Goal: Find specific page/section

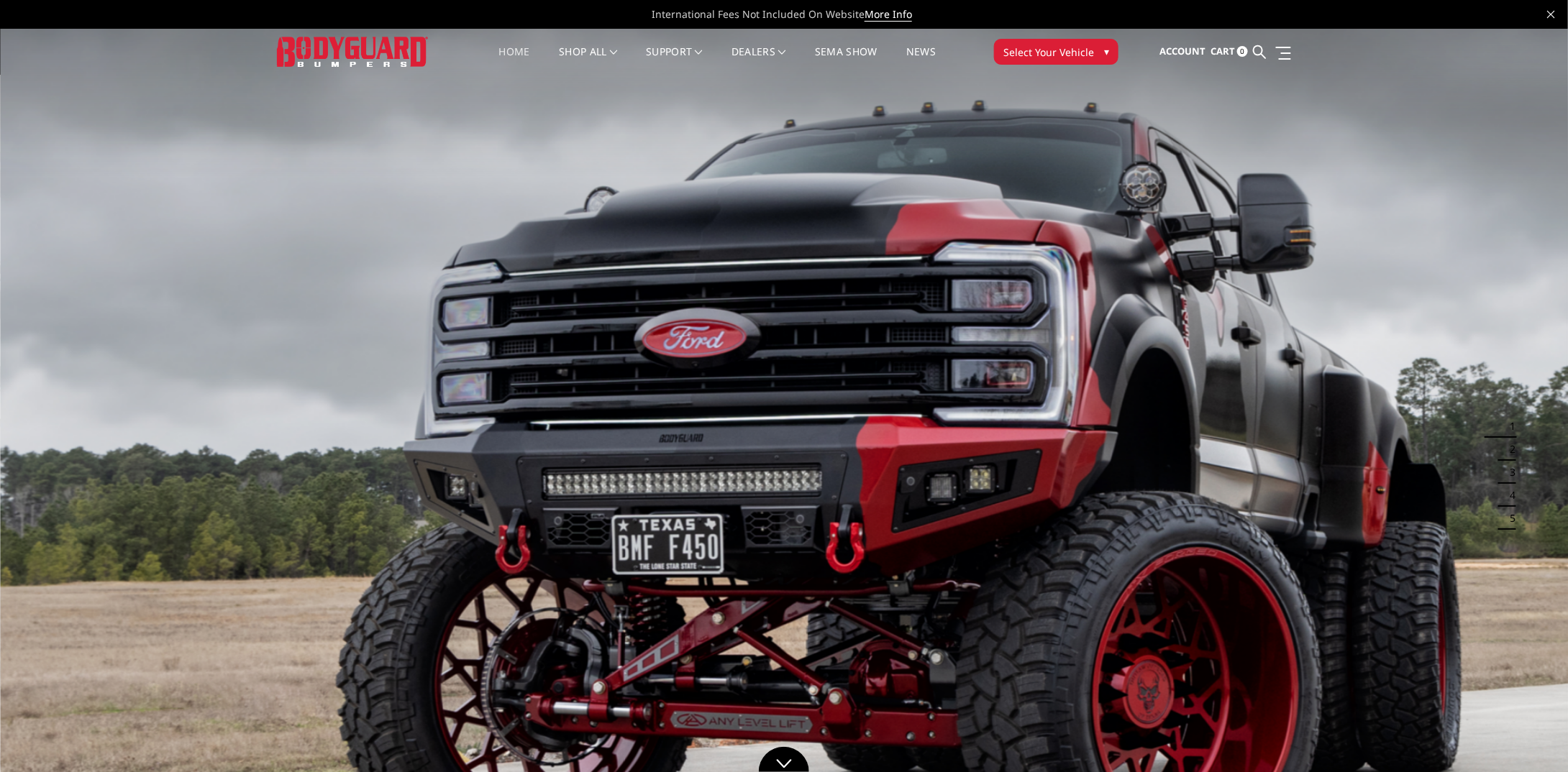
click at [1082, 46] on span "Select Your Vehicle" at bounding box center [1048, 52] width 90 height 15
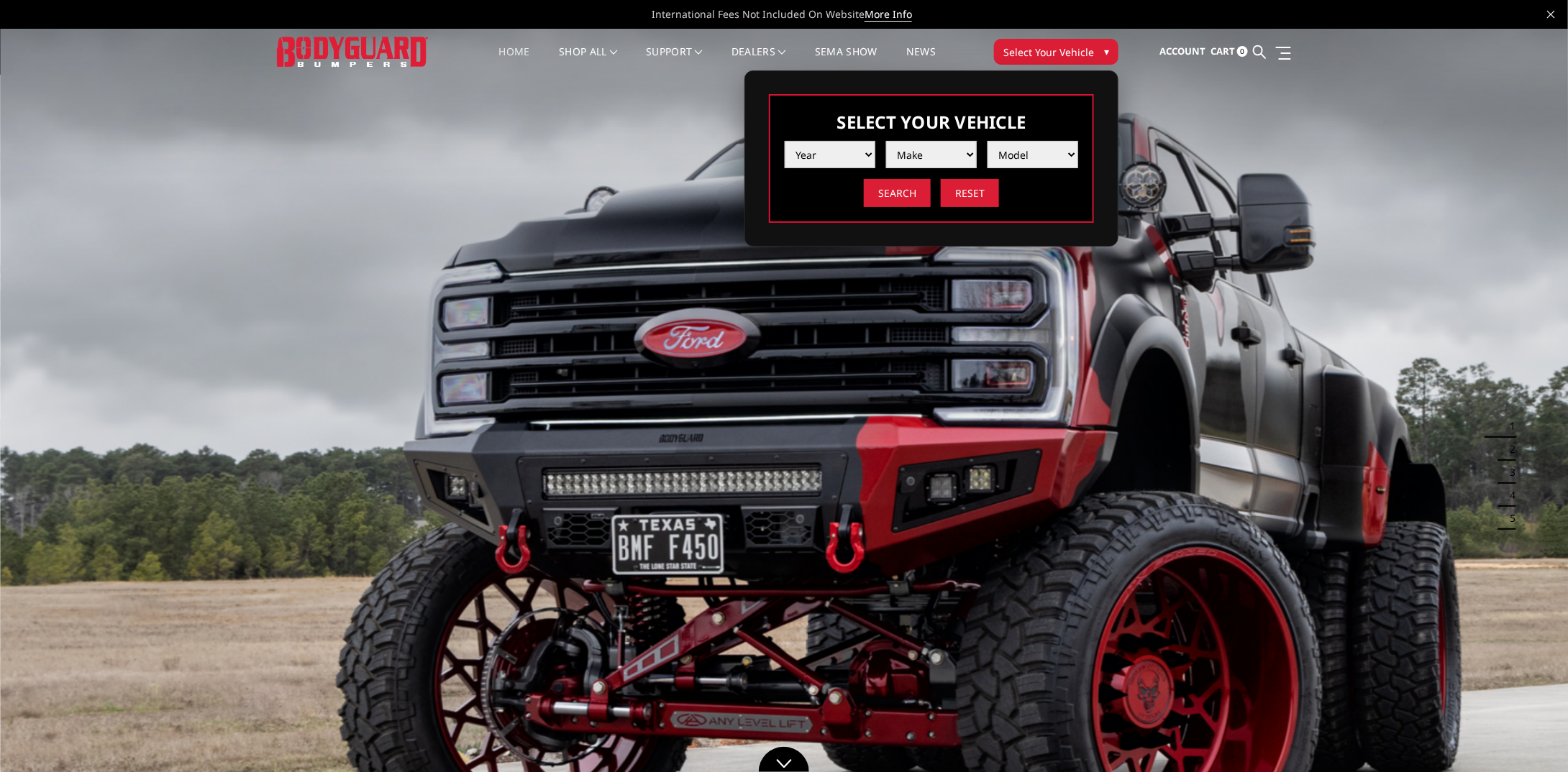
click at [844, 160] on select "Year [DATE] 2024 2023 2022 2021 2020 2019 2018 2017 2016 2015 2014 2013 2012 20…" at bounding box center [830, 154] width 90 height 27
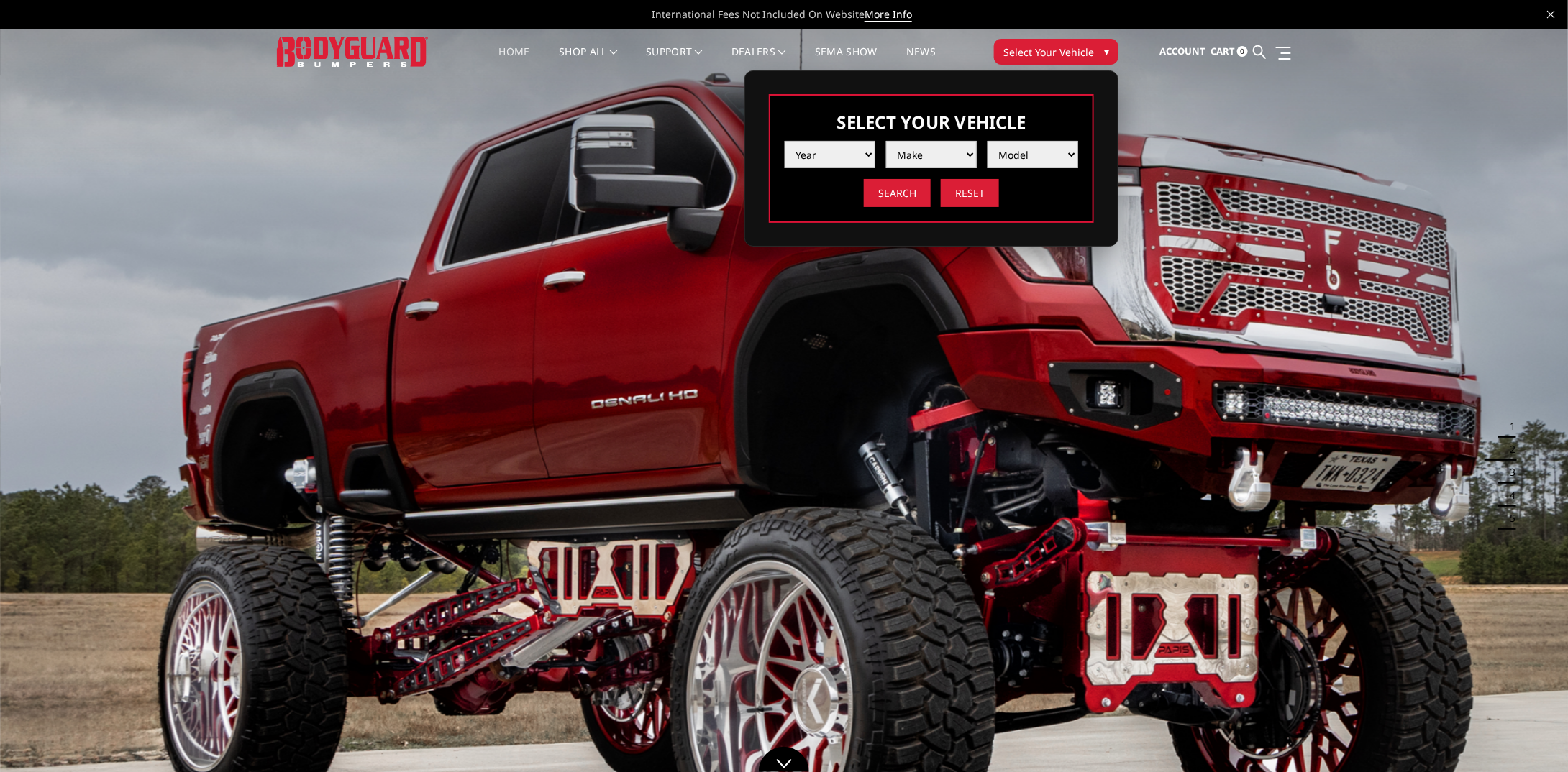
select select "yr_2025"
click at [785, 141] on select "Year [DATE] 2024 2023 2022 2021 2020 2019 2018 2017 2016 2015 2014 2013 2012 20…" at bounding box center [830, 154] width 90 height 27
click at [933, 152] on select "Make Chevrolet Ford GMC Ram Toyota" at bounding box center [931, 154] width 90 height 27
select select "mk_ram"
click at [886, 141] on select "Make Chevrolet Ford GMC Ram Toyota" at bounding box center [931, 154] width 90 height 27
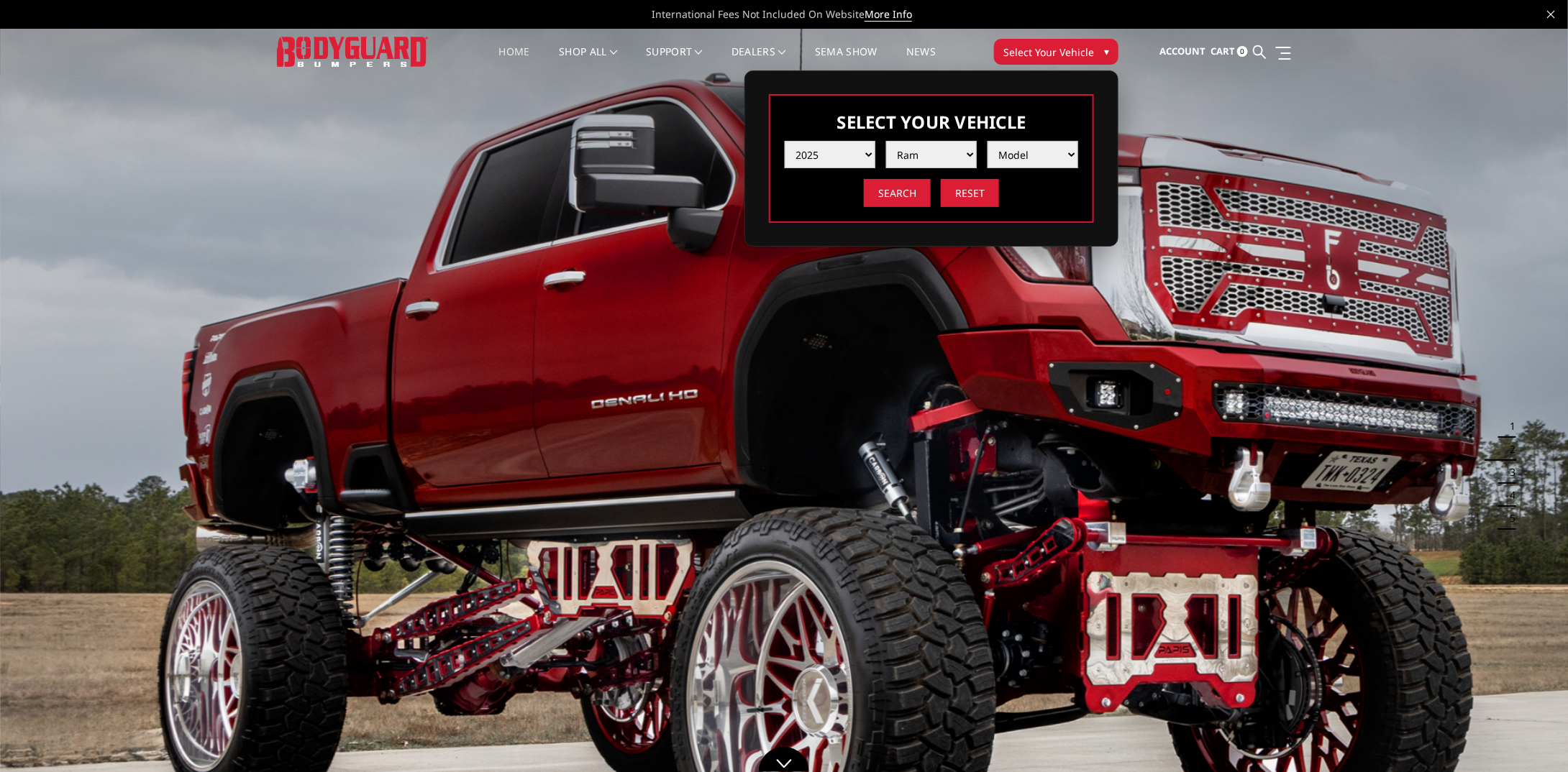
click at [1034, 154] on select "Model 1500 6-Lug 1500 Rebel 2500 / 3500 4500 / 5500 RHO" at bounding box center [1032, 154] width 90 height 27
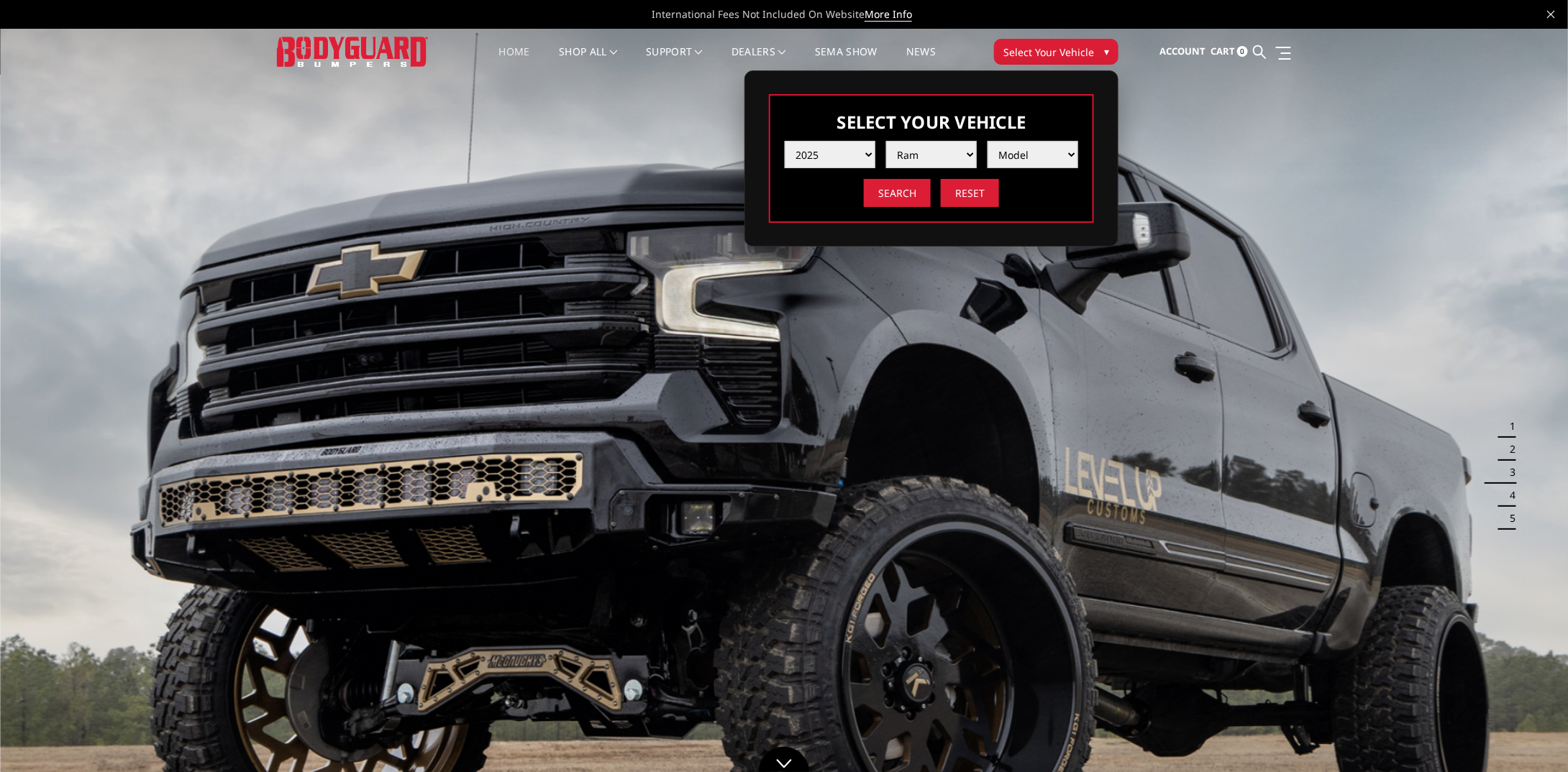
select select "md_rho"
click at [987, 141] on select "Model 1500 6-Lug 1500 Rebel 2500 / 3500 4500 / 5500 RHO" at bounding box center [1032, 154] width 90 height 27
click at [904, 195] on input "Search" at bounding box center [896, 192] width 67 height 28
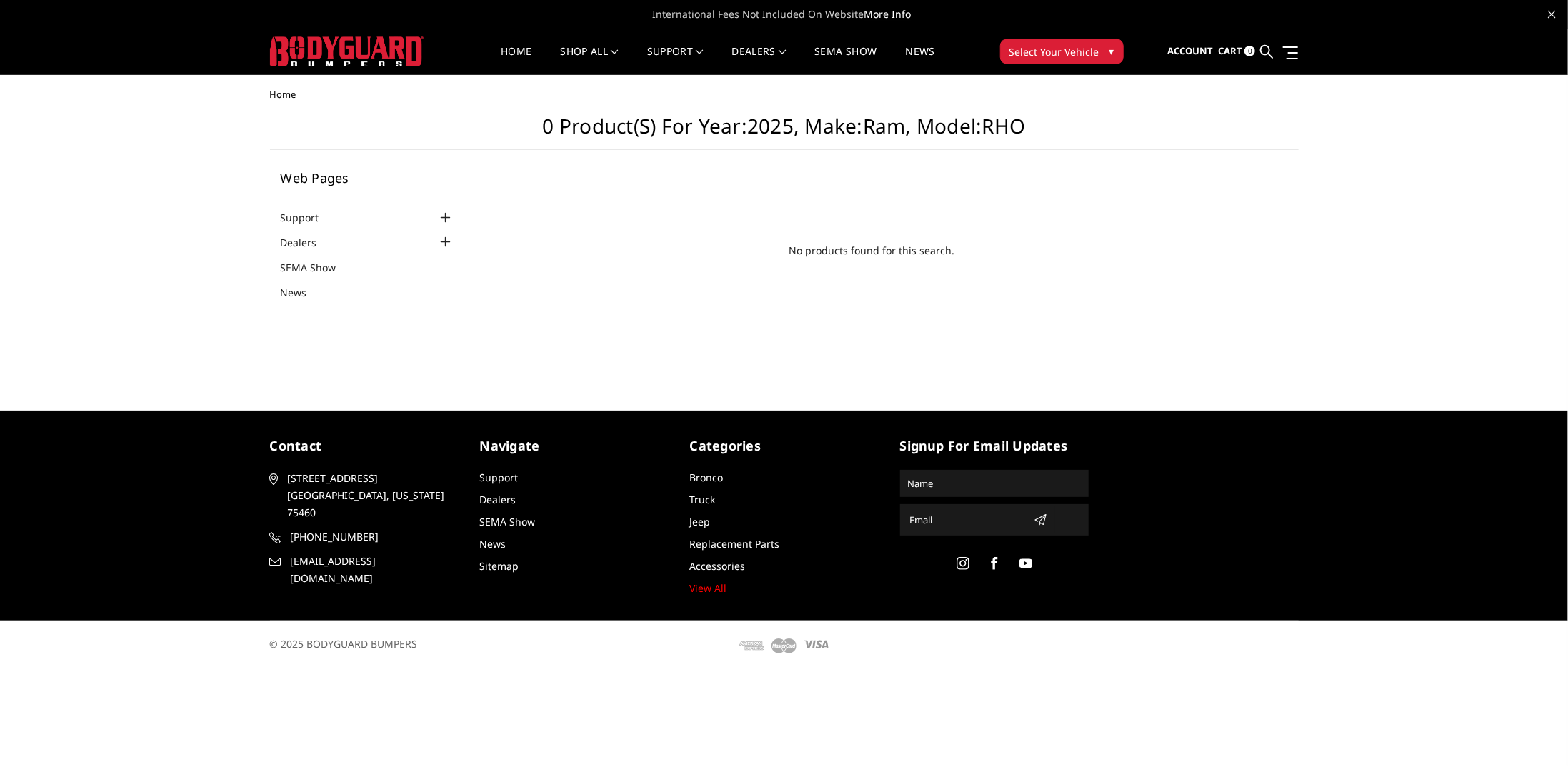
click at [1089, 54] on span "Select Your Vehicle" at bounding box center [1053, 52] width 90 height 15
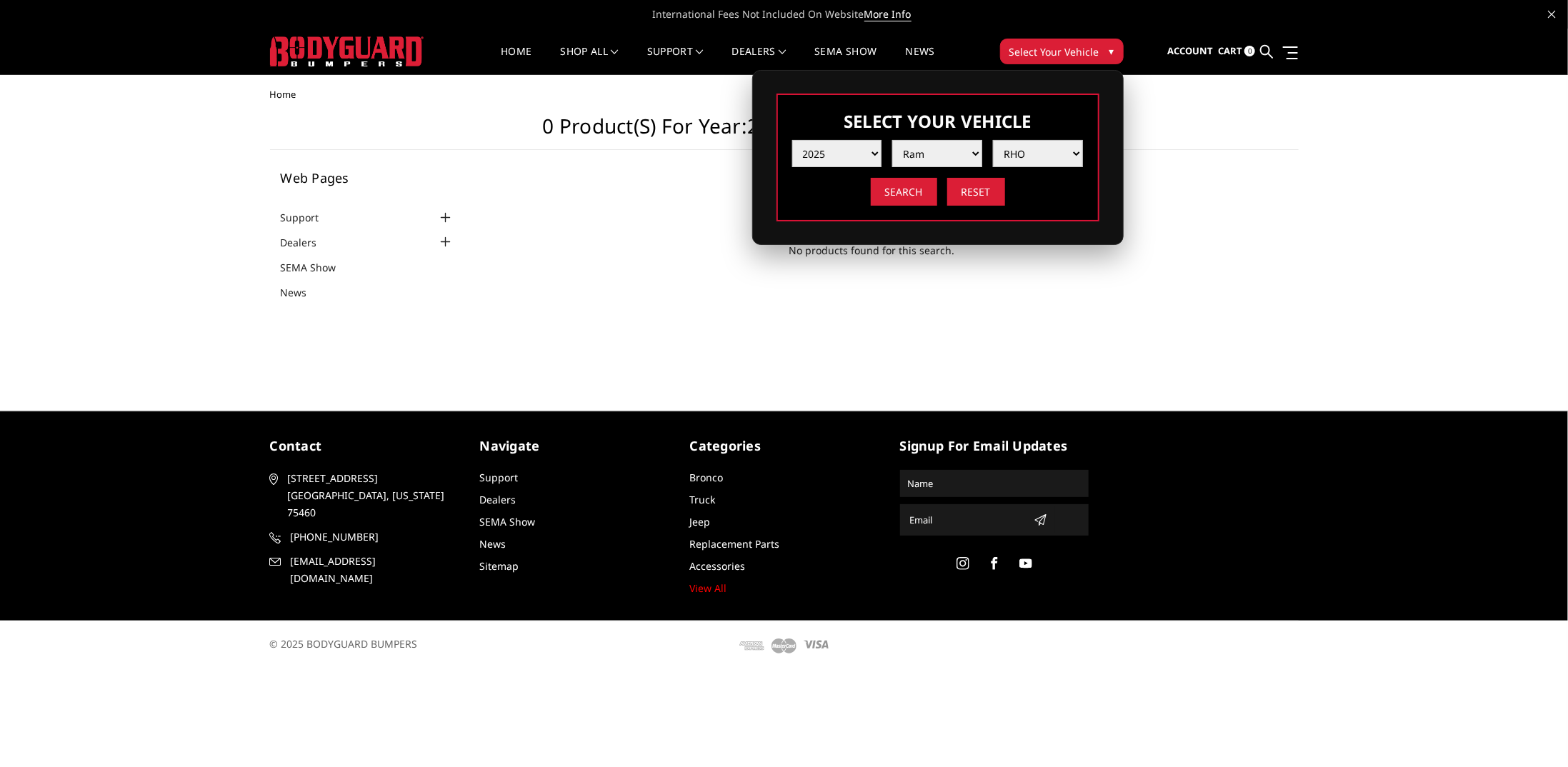
click at [1029, 151] on select "Model 1500 6-Lug 1500 Rebel 2500 / 3500 4500 / 5500 RHO" at bounding box center [1038, 153] width 90 height 27
click at [813, 184] on div "Search Reset" at bounding box center [938, 191] width 292 height 28
click at [830, 157] on select "Year [DATE] 2024 2023 2022 2021 2020 2019 2018 2017 2016 2015 2014 2013 2012 20…" at bounding box center [836, 153] width 90 height 27
select select "yr_2024"
click at [792, 140] on select "Year [DATE] 2024 2023 2022 2021 2020 2019 2018 2017 2016 2015 2014 2013 2012 20…" at bounding box center [836, 153] width 90 height 27
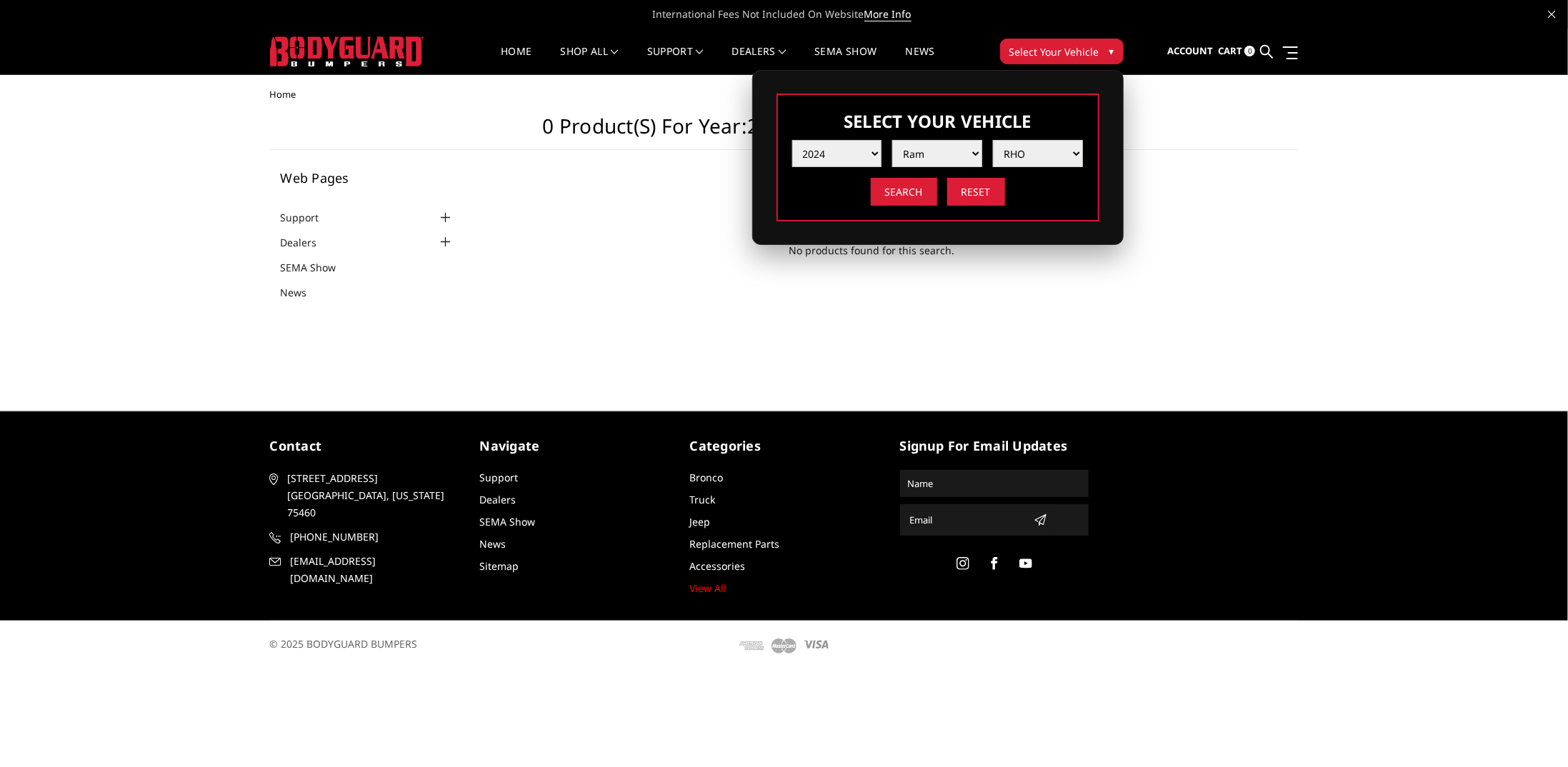
select select "-1"
click at [957, 154] on select "Make Chevrolet Ford GMC Ram Toyota" at bounding box center [936, 153] width 90 height 27
select select "mk_ram"
click at [892, 140] on select "Make Chevrolet Ford GMC Ram Toyota" at bounding box center [936, 153] width 90 height 27
click at [1037, 149] on select "Model 1500 6-Lug 1500 Rebel 2500 / 3500 4500 / 5500 TRX" at bounding box center [1038, 153] width 90 height 27
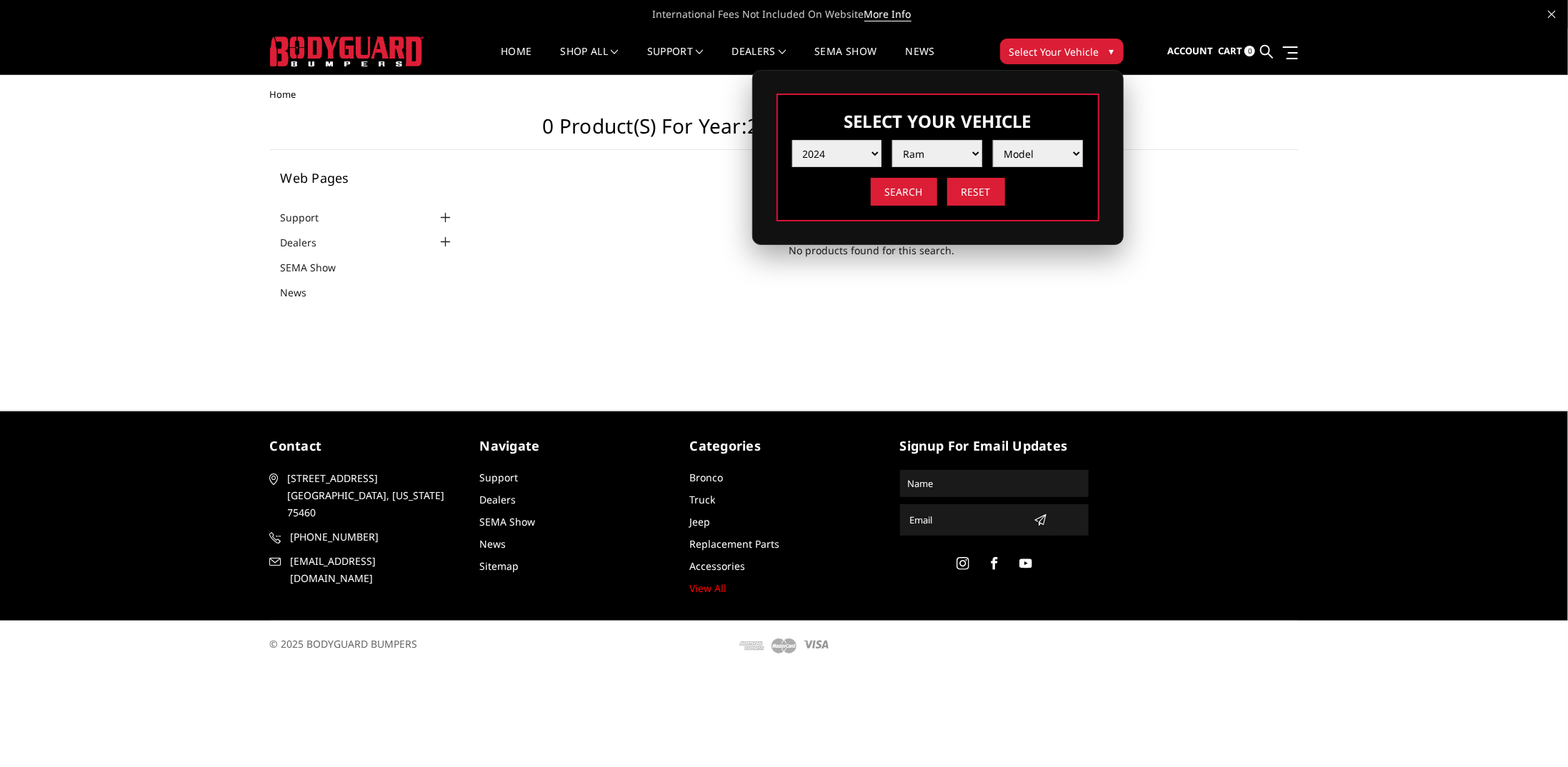
select select "md_trx"
click at [993, 140] on select "Model 1500 6-Lug 1500 Rebel 2500 / 3500 4500 / 5500 TRX" at bounding box center [1038, 153] width 90 height 27
click at [883, 193] on input "Search" at bounding box center [903, 191] width 66 height 28
